Goal: Information Seeking & Learning: Learn about a topic

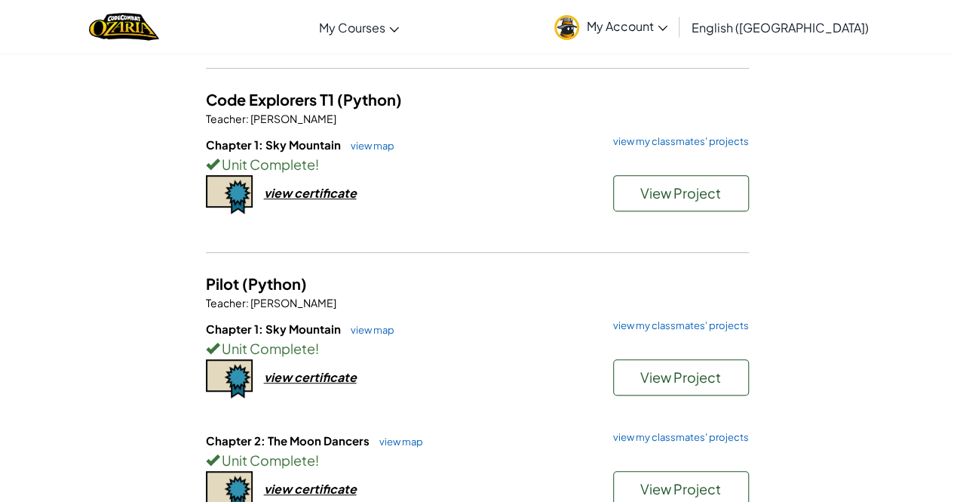
scroll to position [281, 0]
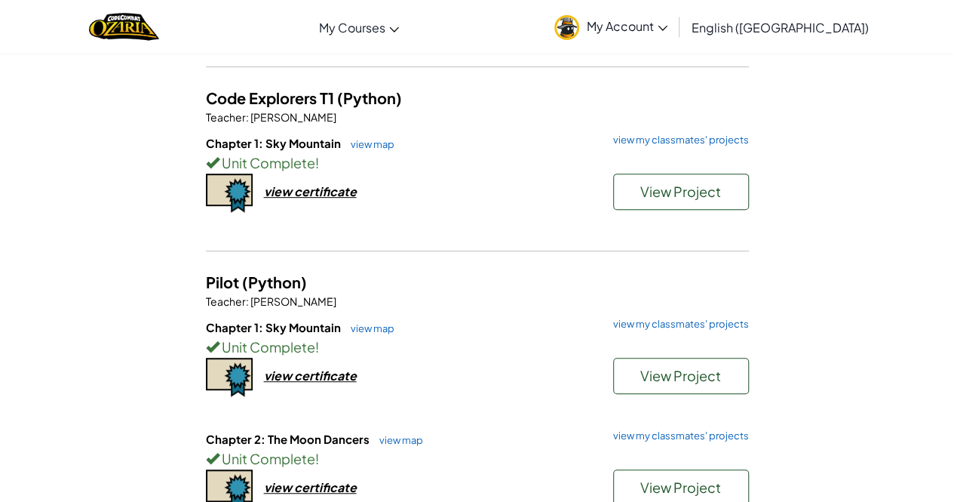
click at [370, 144] on link "view map" at bounding box center [368, 144] width 51 height 12
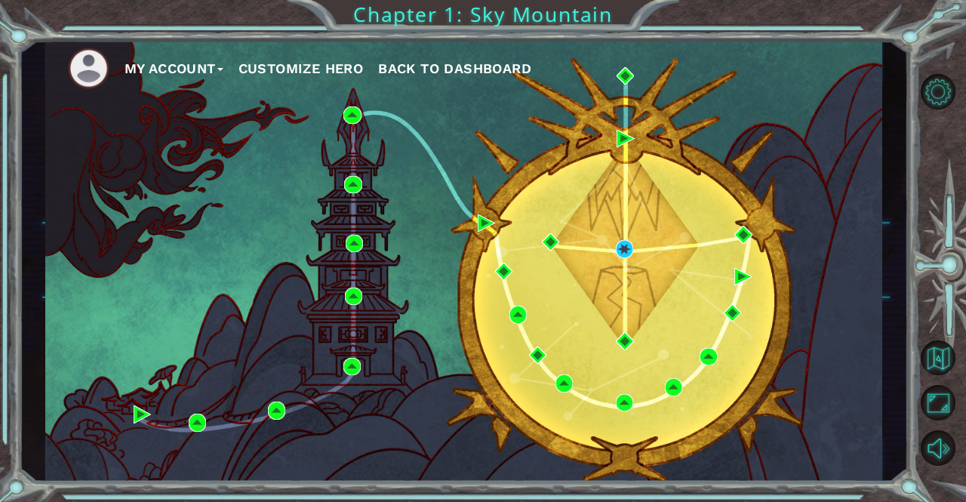
click at [462, 68] on span "Back to Dashboard" at bounding box center [454, 68] width 153 height 16
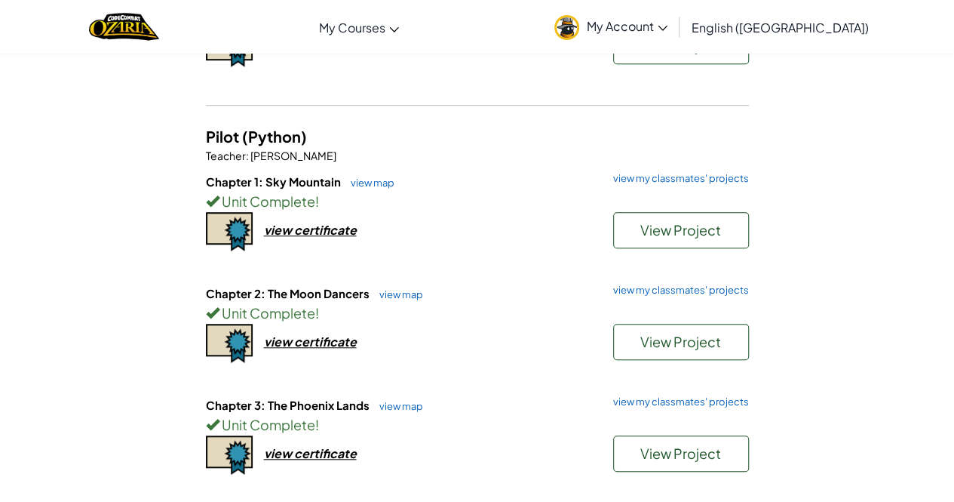
scroll to position [436, 0]
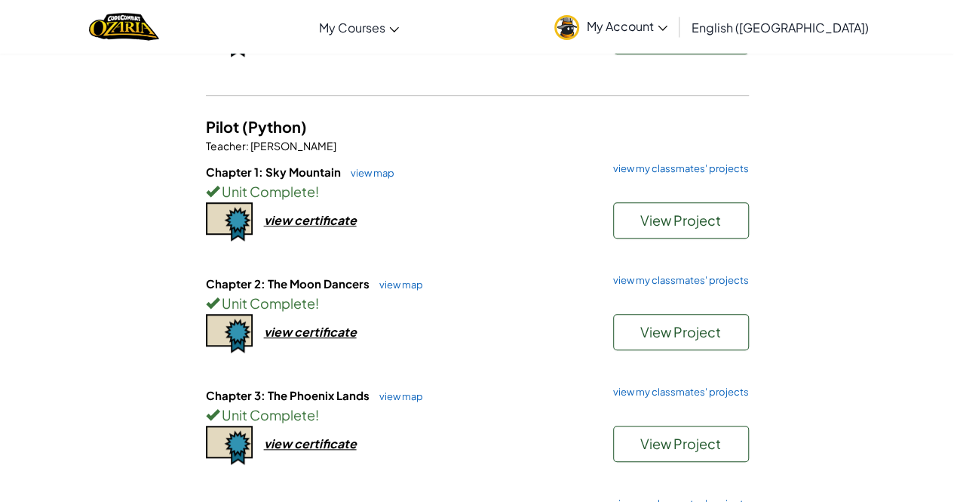
click at [397, 286] on link "view map" at bounding box center [397, 284] width 51 height 12
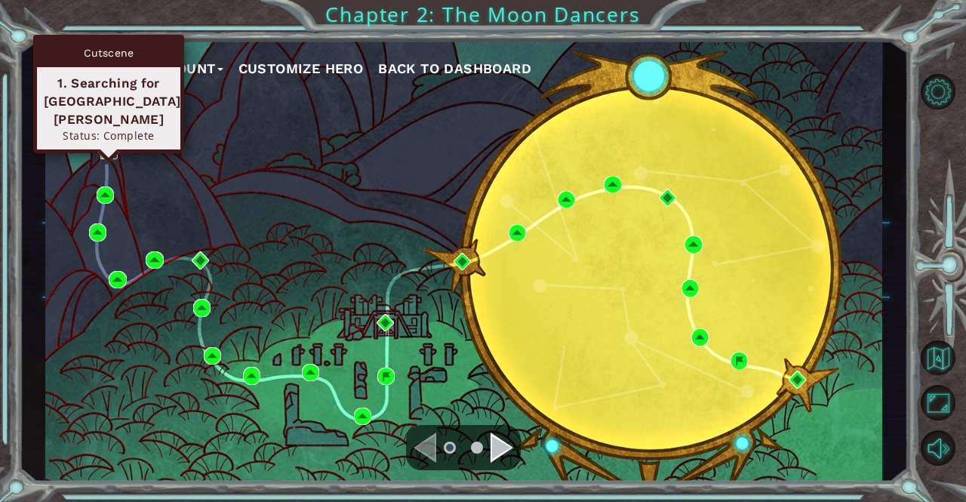
click at [108, 149] on img at bounding box center [108, 150] width 17 height 17
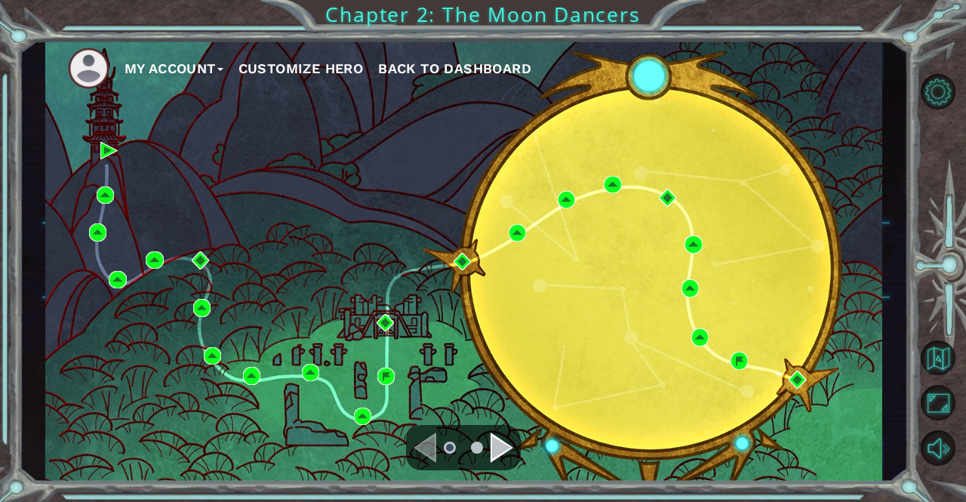
click at [210, 75] on button "My Account" at bounding box center [173, 68] width 99 height 23
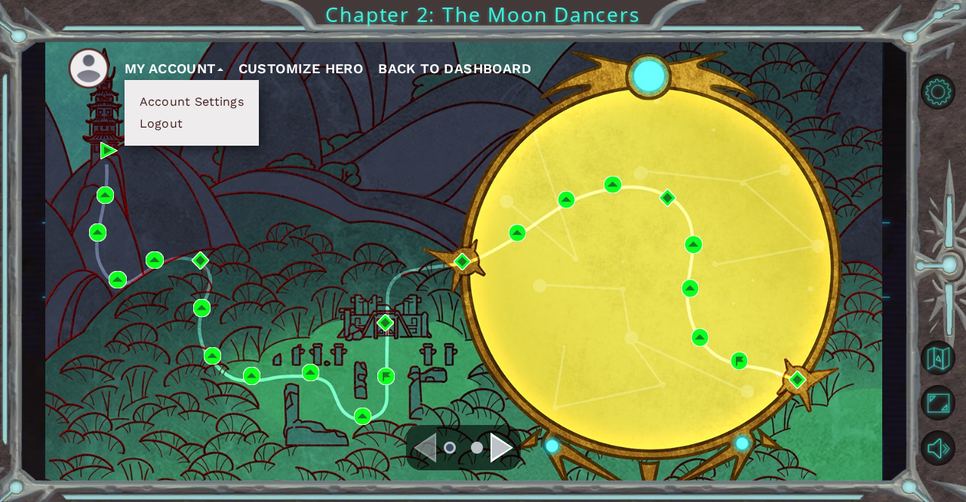
click at [170, 123] on button "Logout" at bounding box center [161, 123] width 53 height 17
